Goal: Task Accomplishment & Management: Manage account settings

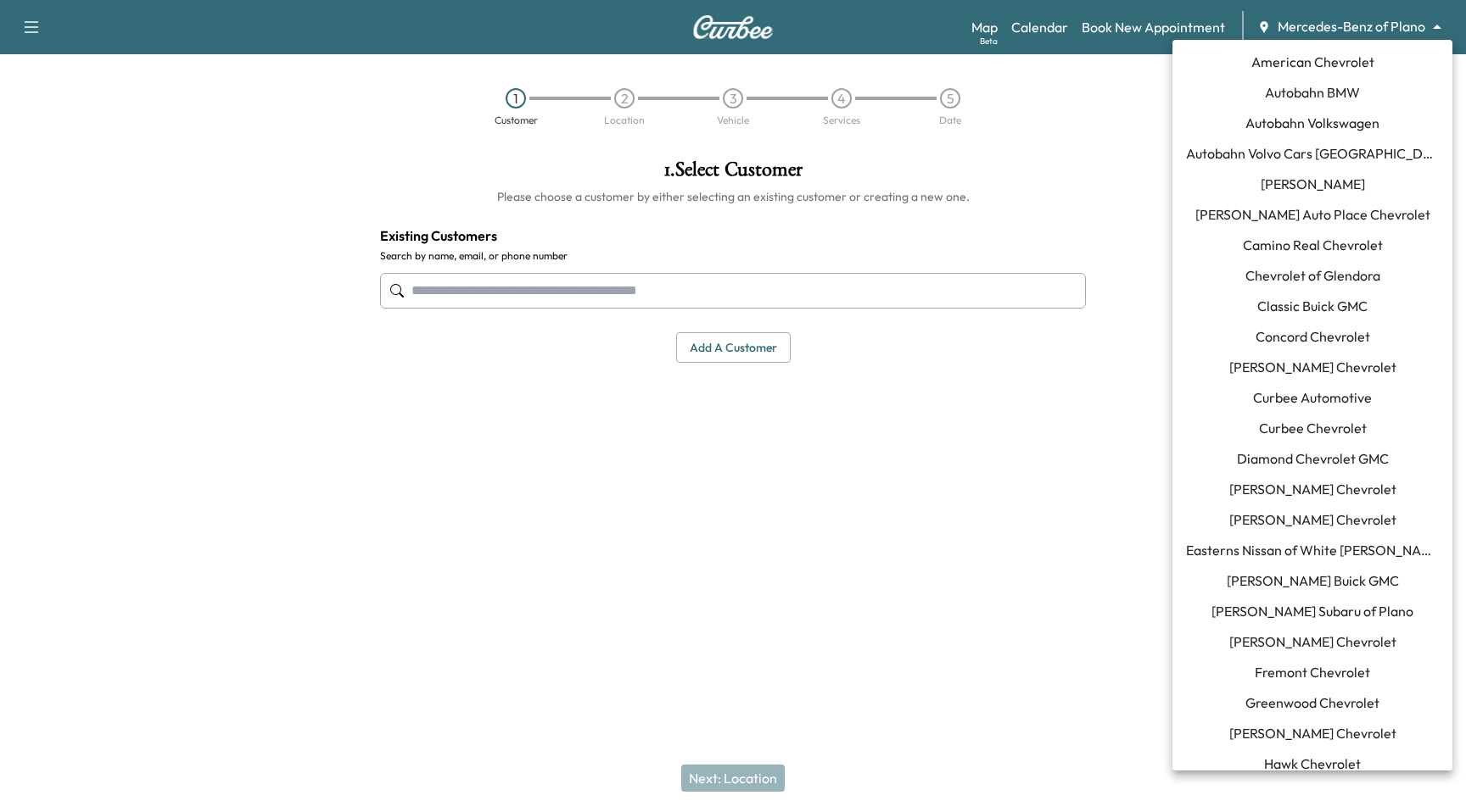
drag, startPoint x: 1405, startPoint y: 20, endPoint x: 1408, endPoint y: 32, distance: 12.4
click at [1405, 20] on body "Support Log Out Map Beta Calendar Book New Appointment Mercedes-Benz of Plano *…" at bounding box center [733, 406] width 1466 height 812
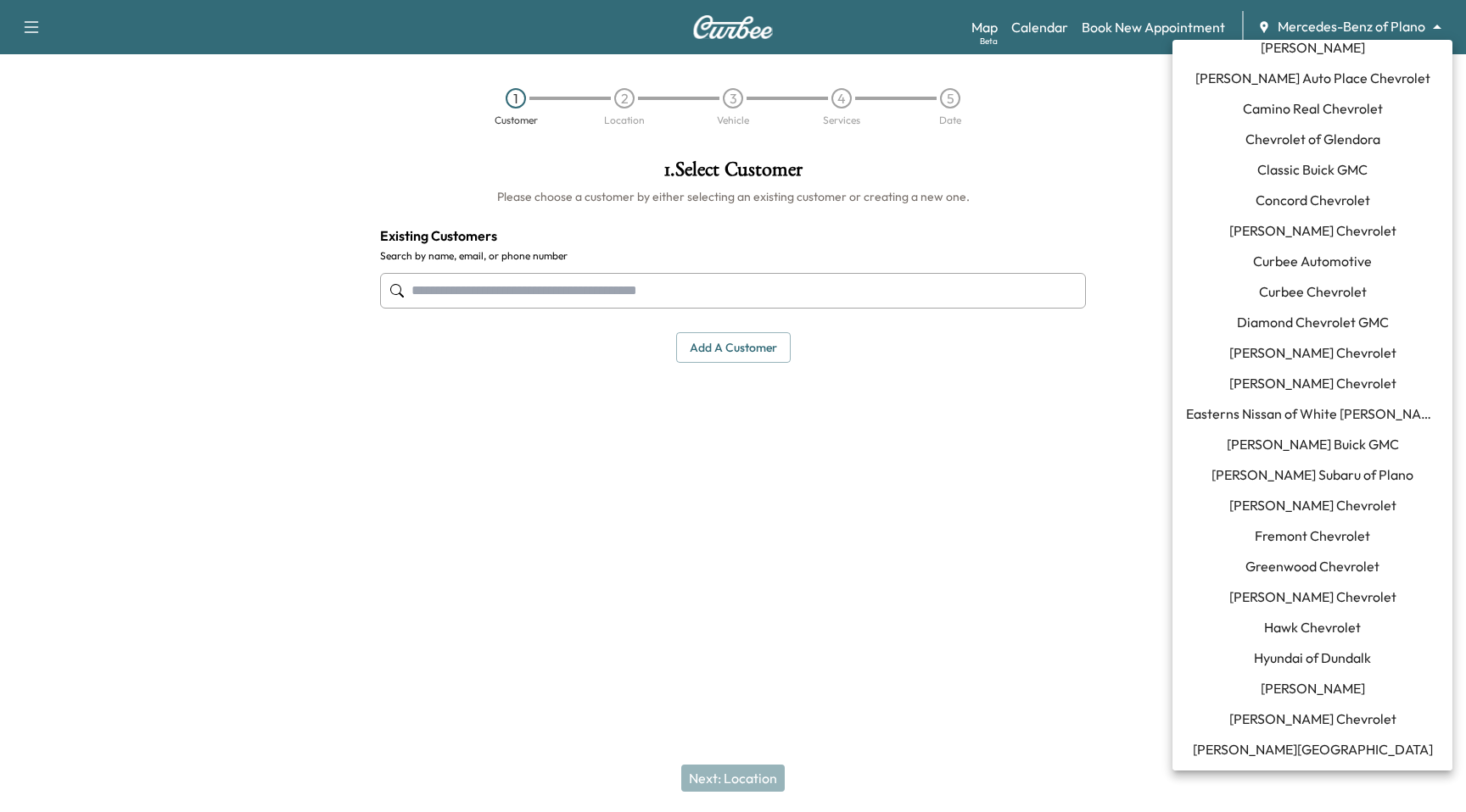
scroll to position [137, 0]
click at [1395, 287] on li "Curbee Chevrolet" at bounding box center [1312, 292] width 280 height 30
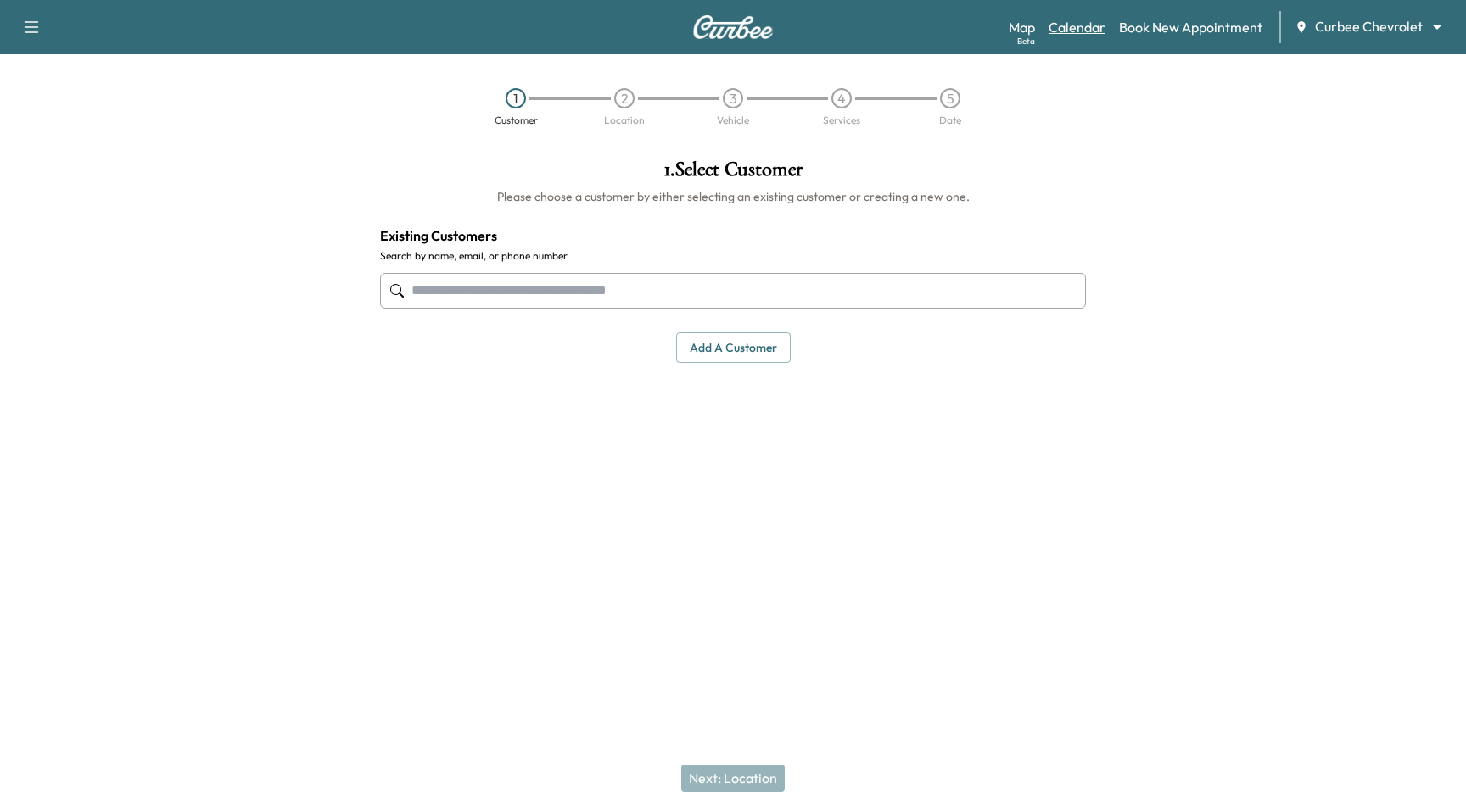
click at [1080, 26] on link "Calendar" at bounding box center [1077, 26] width 57 height 21
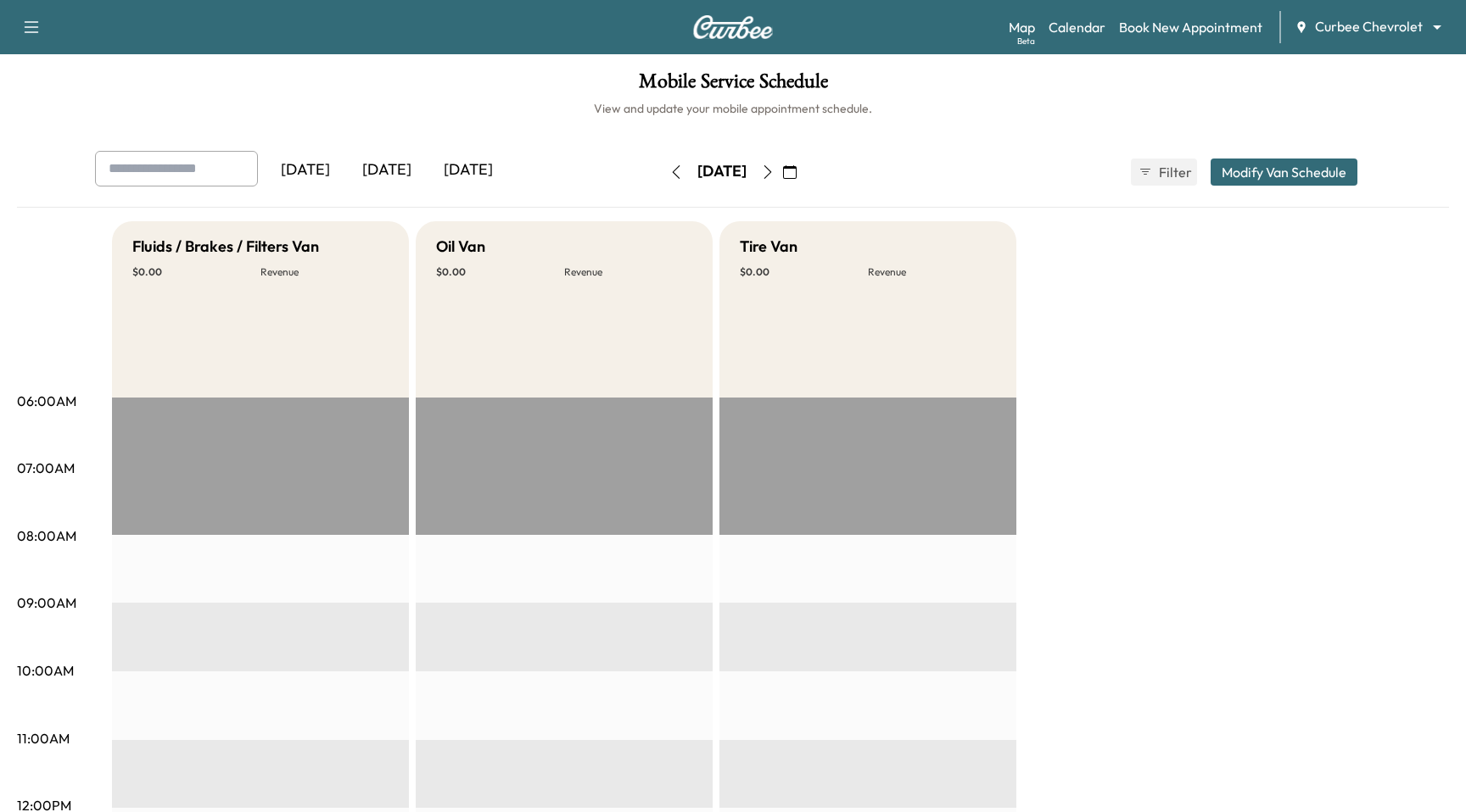
click at [1235, 168] on button "Modify Van Schedule" at bounding box center [1284, 172] width 147 height 27
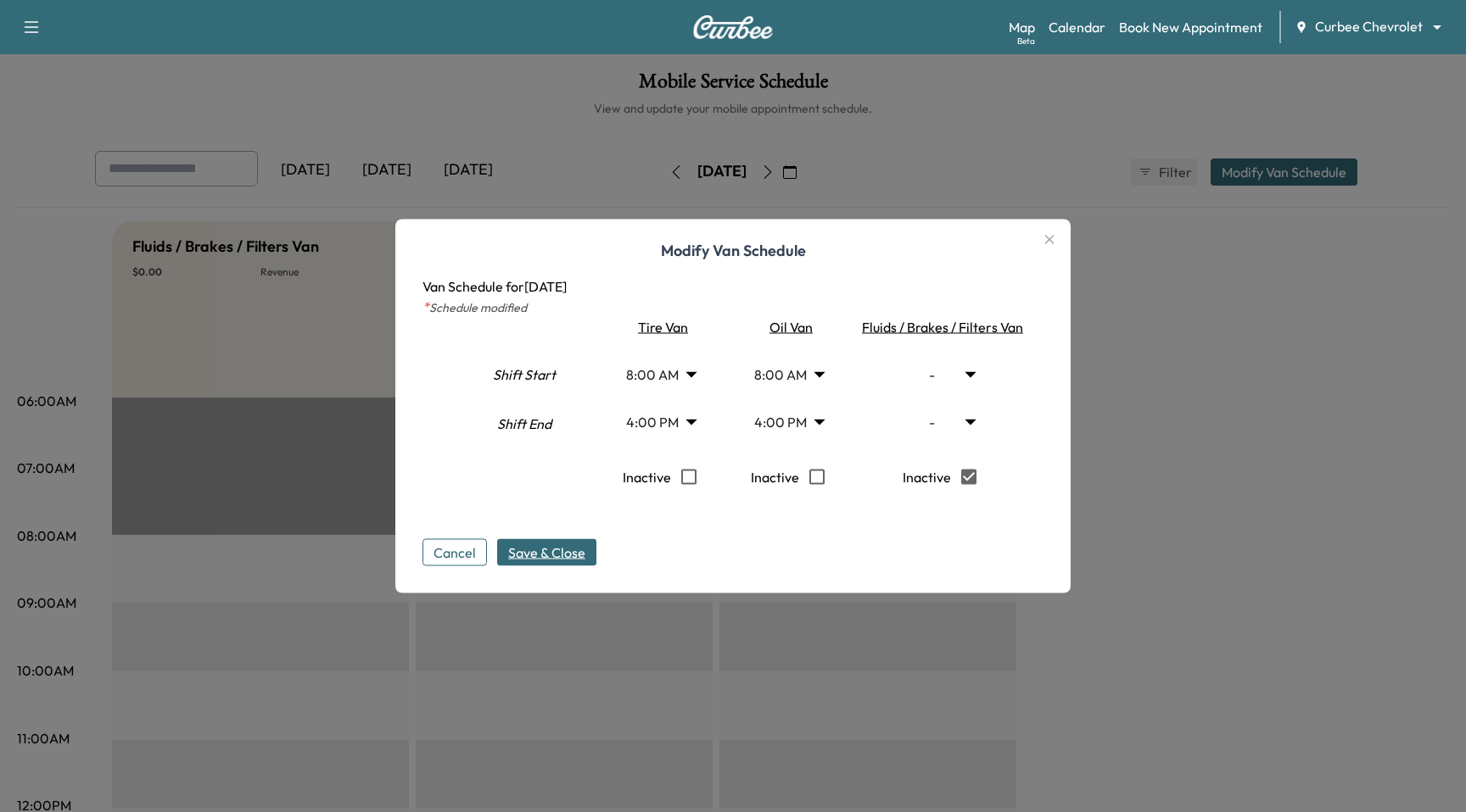
click at [586, 556] on button "Save & Close" at bounding box center [546, 553] width 99 height 27
